Goal: Task Accomplishment & Management: Use online tool/utility

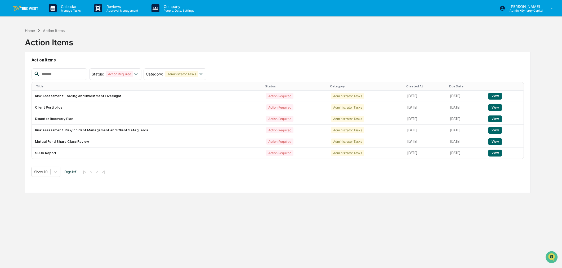
click at [383, 214] on div "Home Action Items Action Items Action Items Status : Action Required Select/Des…" at bounding box center [278, 159] width 522 height 268
click at [203, 105] on td "Client Portfolios" at bounding box center [148, 107] width 232 height 11
click at [495, 107] on button "View" at bounding box center [496, 107] width 14 height 7
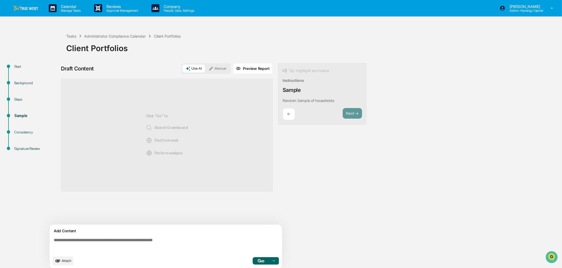
click at [18, 65] on div "Start" at bounding box center [35, 67] width 43 height 6
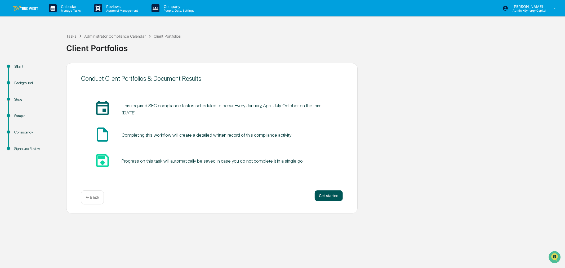
click at [334, 198] on button "Get started" at bounding box center [329, 195] width 28 height 11
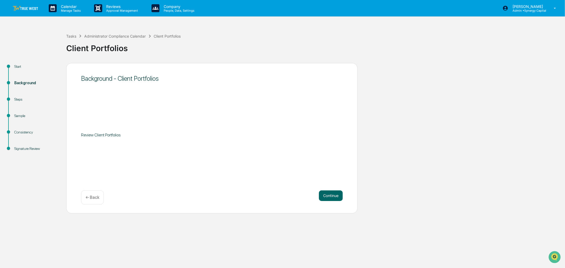
click at [334, 198] on button "Continue" at bounding box center [331, 195] width 24 height 11
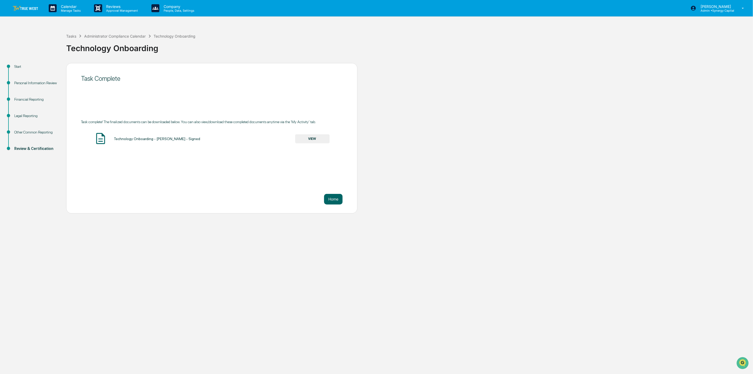
click at [25, 7] on img at bounding box center [25, 8] width 25 height 5
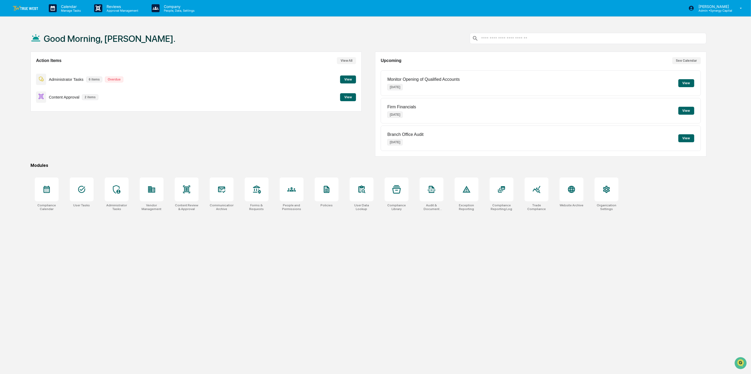
click at [347, 96] on button "View" at bounding box center [348, 97] width 16 height 8
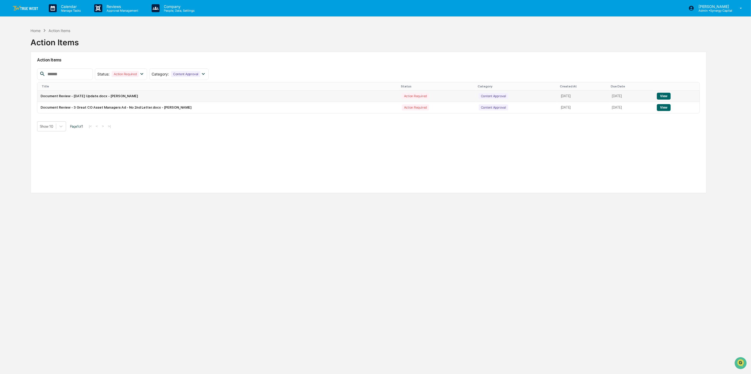
click at [664, 97] on button "View" at bounding box center [664, 96] width 14 height 7
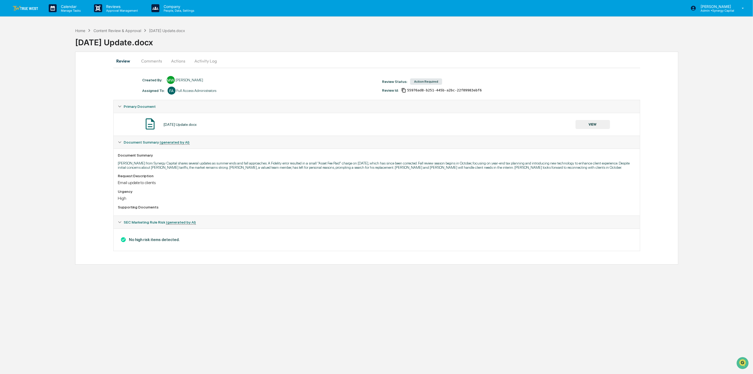
click at [595, 125] on button "VIEW" at bounding box center [593, 124] width 34 height 9
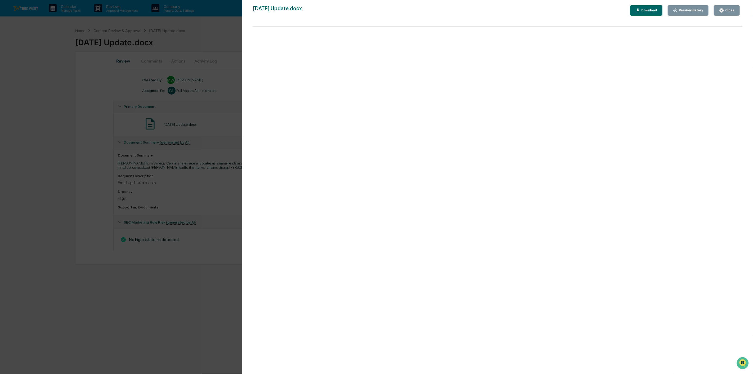
click at [727, 8] on div "Close" at bounding box center [730, 10] width 10 height 4
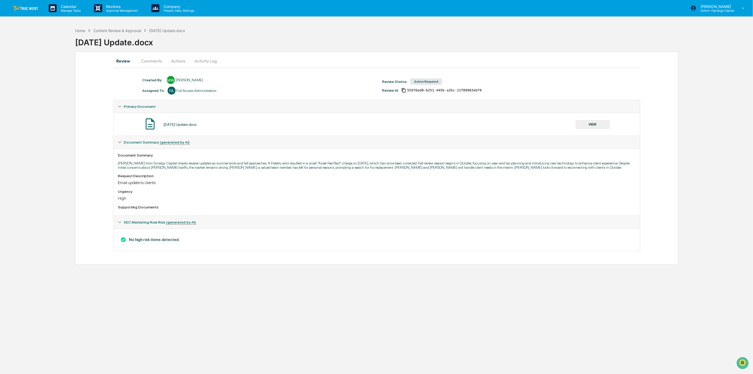
click at [154, 62] on button "Comments" at bounding box center [151, 61] width 29 height 13
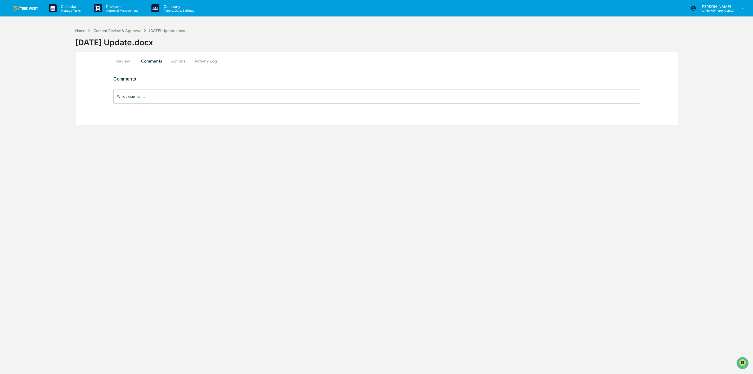
click at [178, 59] on button "Actions" at bounding box center [179, 61] width 24 height 13
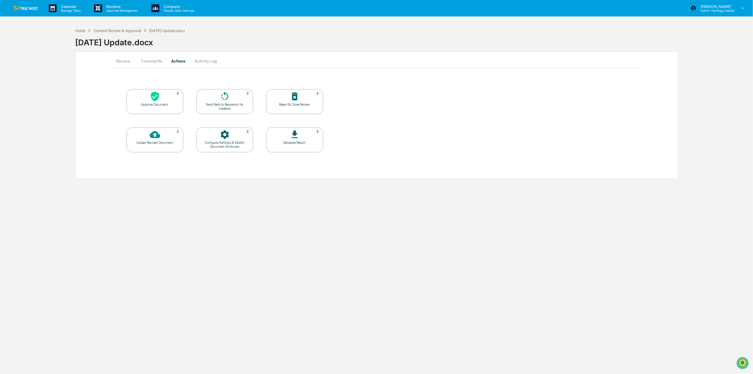
click at [208, 59] on button "Activity Log" at bounding box center [205, 61] width 31 height 13
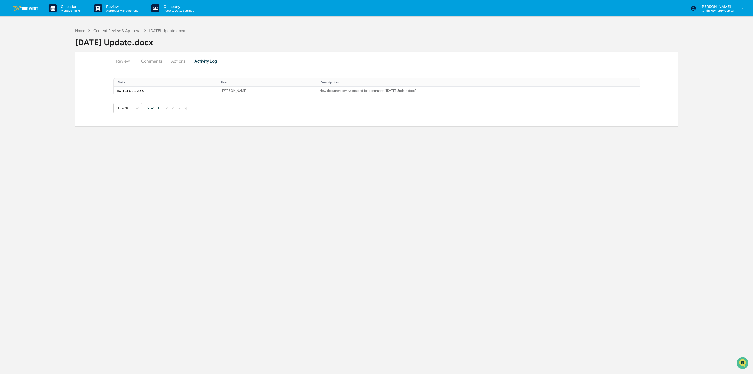
click at [123, 61] on button "Review" at bounding box center [125, 61] width 24 height 13
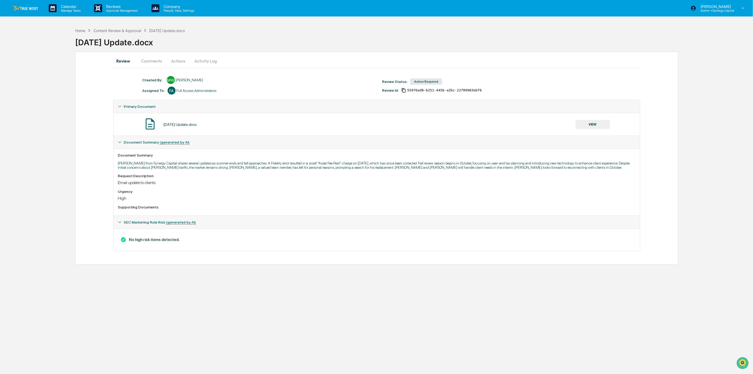
click at [182, 59] on button "Actions" at bounding box center [179, 61] width 24 height 13
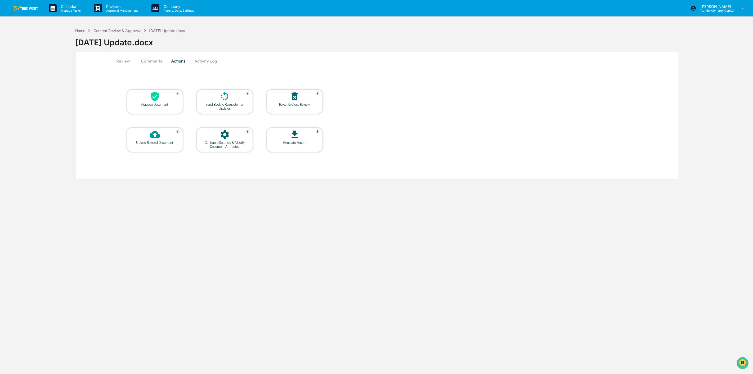
click at [167, 101] on div at bounding box center [154, 96] width 53 height 11
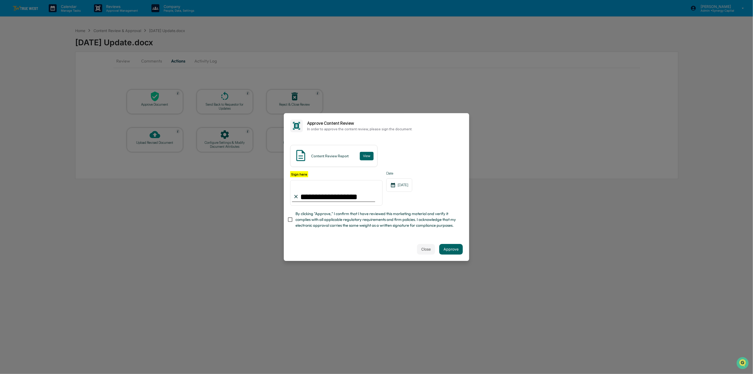
type input "**********"
click at [454, 250] on button "Approve" at bounding box center [452, 249] width 24 height 11
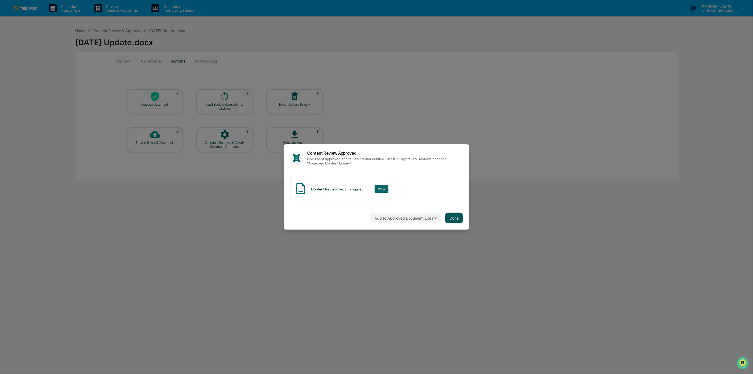
click at [453, 219] on button "Done" at bounding box center [454, 218] width 17 height 11
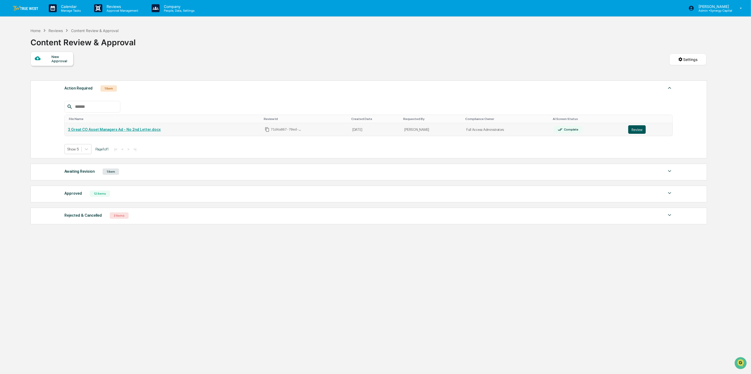
click at [635, 130] on button "Review" at bounding box center [636, 129] width 17 height 8
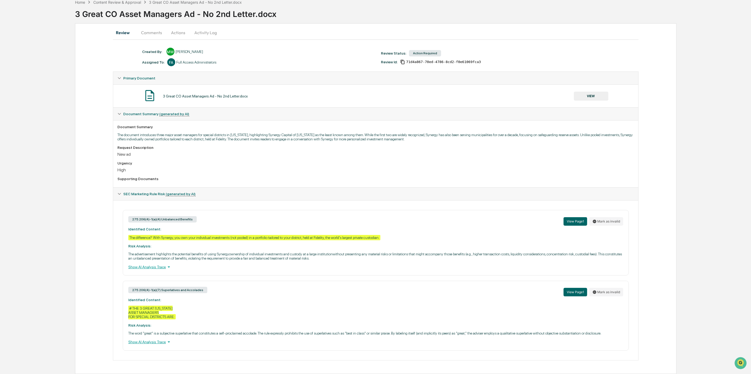
scroll to position [32, 0]
click at [152, 26] on button "Comments" at bounding box center [151, 32] width 29 height 13
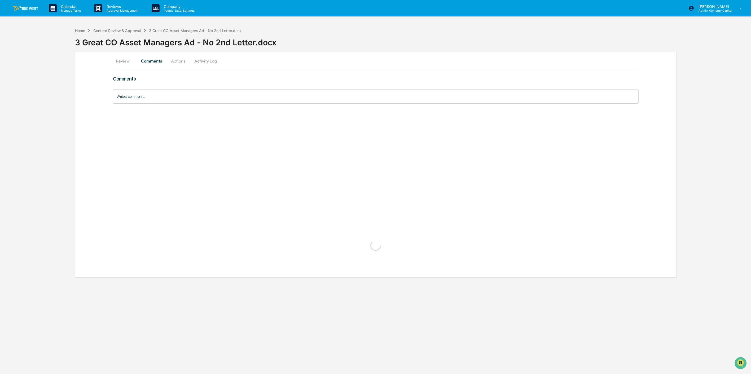
scroll to position [0, 0]
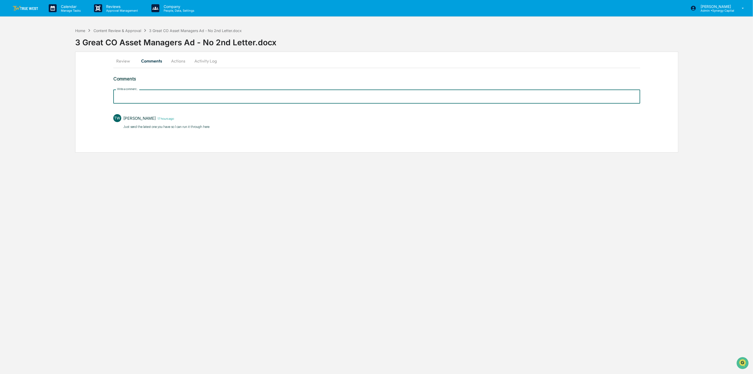
click at [215, 101] on input "Write a comment..." at bounding box center [376, 97] width 527 height 14
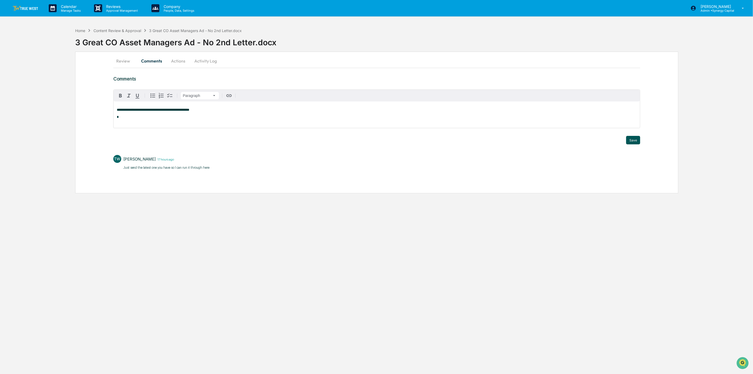
click at [637, 141] on button "Save" at bounding box center [634, 140] width 14 height 8
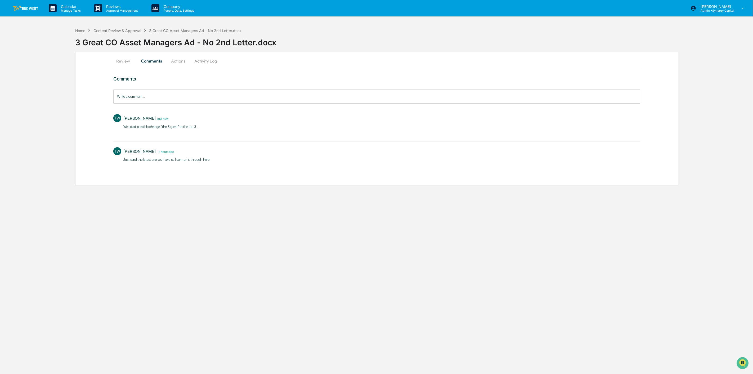
click at [123, 60] on button "Review" at bounding box center [125, 61] width 24 height 13
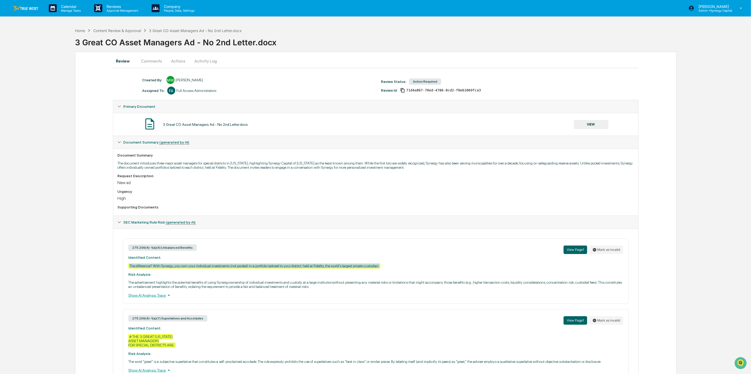
drag, startPoint x: 379, startPoint y: 268, endPoint x: 125, endPoint y: 268, distance: 253.8
click at [125, 268] on div "275.206(4)-1(a)(4) Unbalanced Benefits View Page 1 Mark as invalid Identified C…" at bounding box center [376, 270] width 506 height 65
copy div "The difference? With Synergy, you own your individual investments (not pooled) …"
click at [157, 60] on button "Comments" at bounding box center [151, 61] width 29 height 13
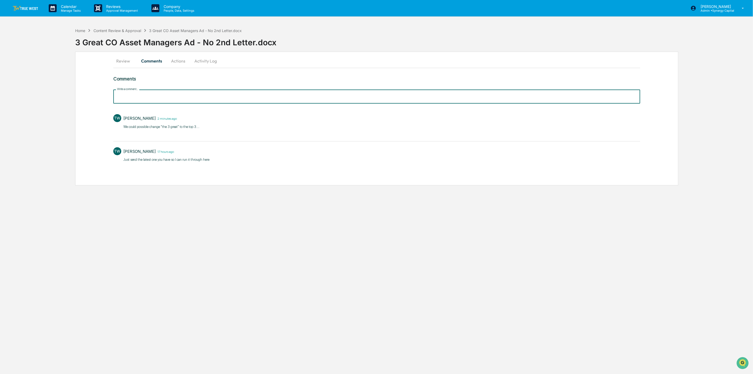
click at [187, 94] on input "Write a comment..." at bounding box center [376, 97] width 527 height 14
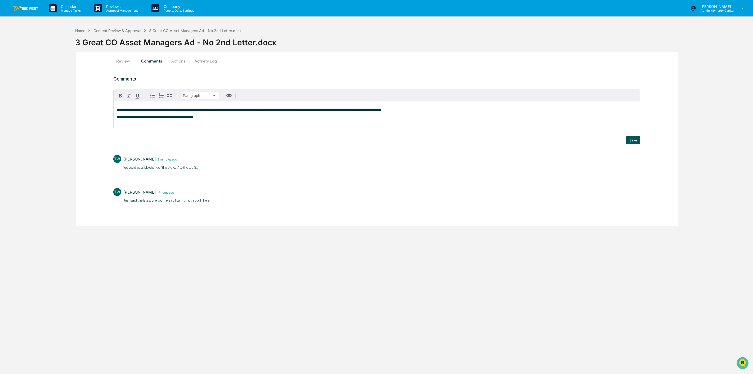
click at [637, 141] on button "Save" at bounding box center [634, 140] width 14 height 8
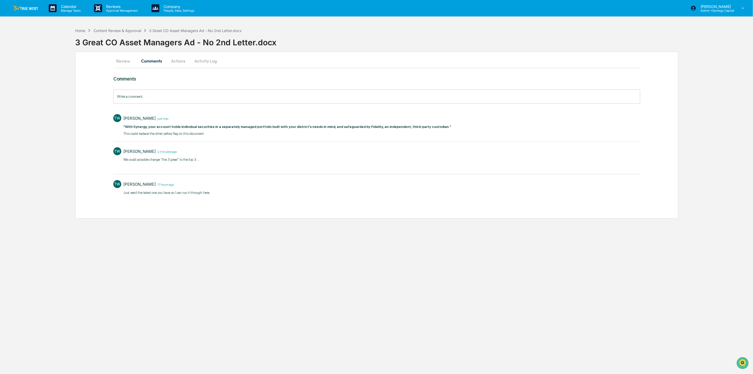
click at [179, 60] on button "Actions" at bounding box center [179, 61] width 24 height 13
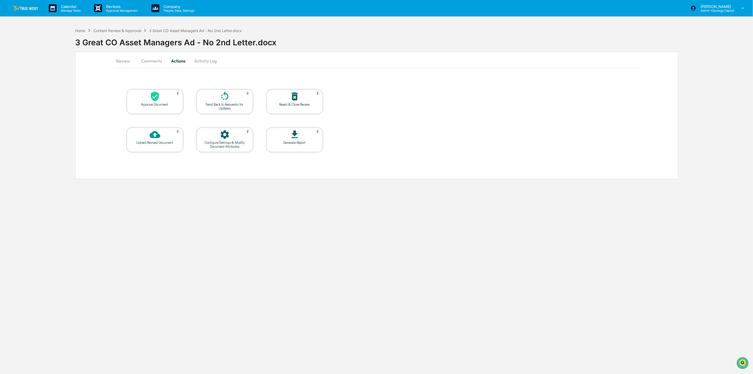
click at [233, 104] on div "Send Back to Requestor for Updates" at bounding box center [225, 107] width 48 height 8
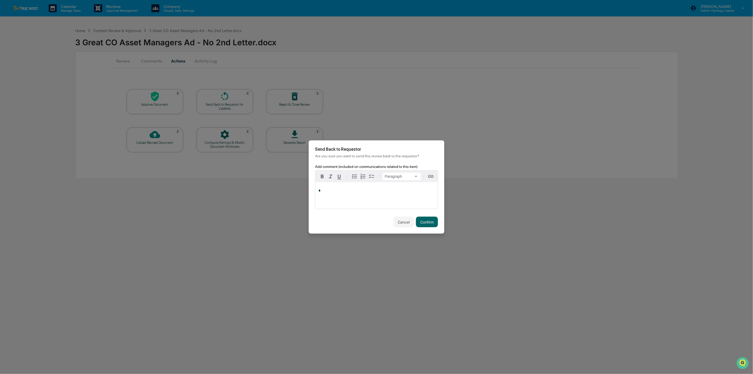
click at [384, 192] on p "*" at bounding box center [377, 191] width 116 height 4
click at [425, 221] on button "Confirm" at bounding box center [427, 222] width 22 height 11
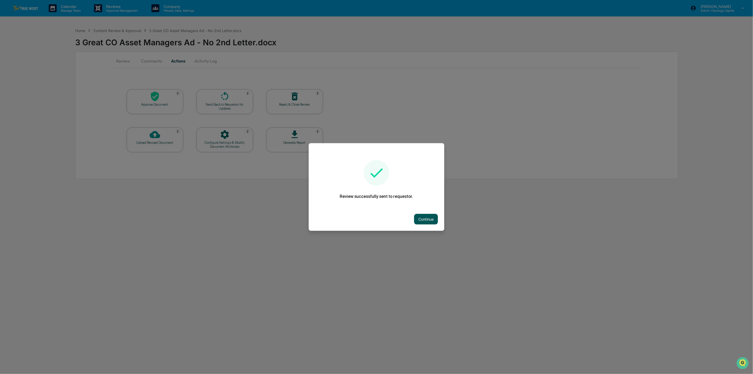
click at [423, 220] on button "Continue" at bounding box center [426, 219] width 24 height 11
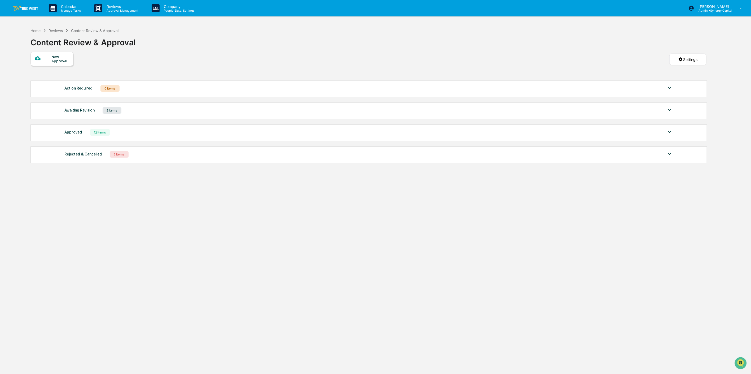
click at [31, 6] on img at bounding box center [25, 8] width 25 height 5
